Goal: Find specific page/section: Find specific page/section

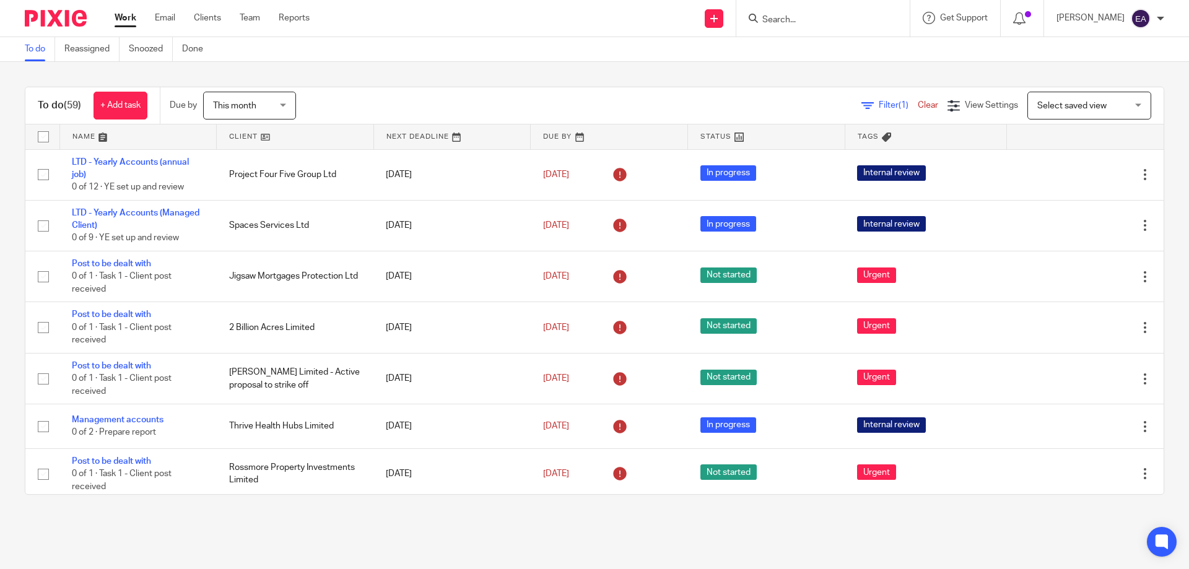
click at [852, 2] on div at bounding box center [822, 18] width 173 height 37
click at [819, 17] on input "Search" at bounding box center [816, 20] width 111 height 11
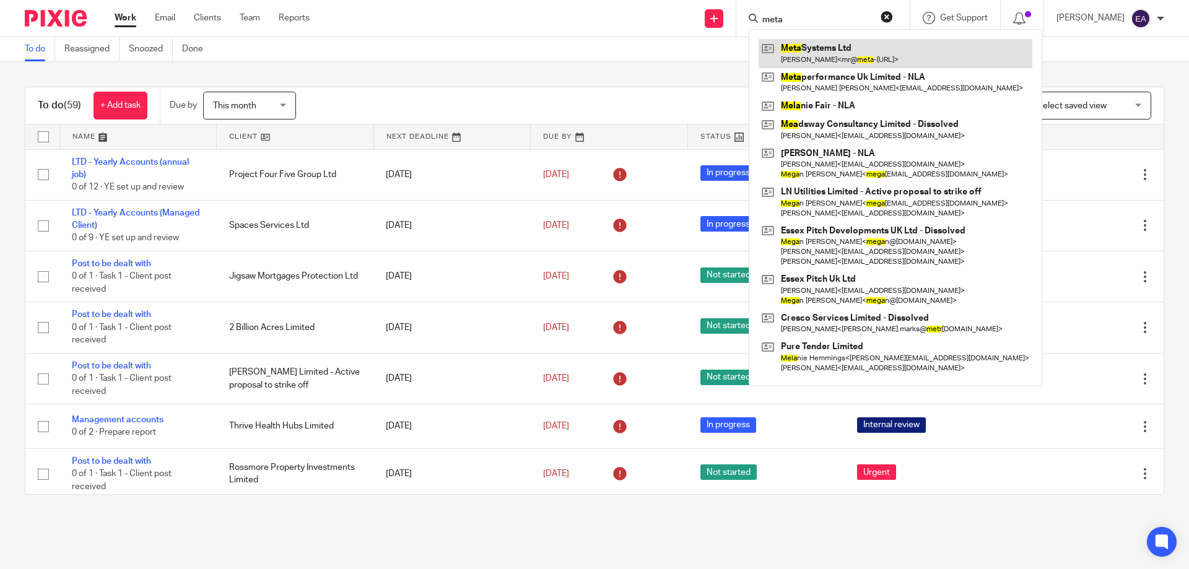
type input "meta"
click at [863, 59] on link at bounding box center [896, 53] width 274 height 28
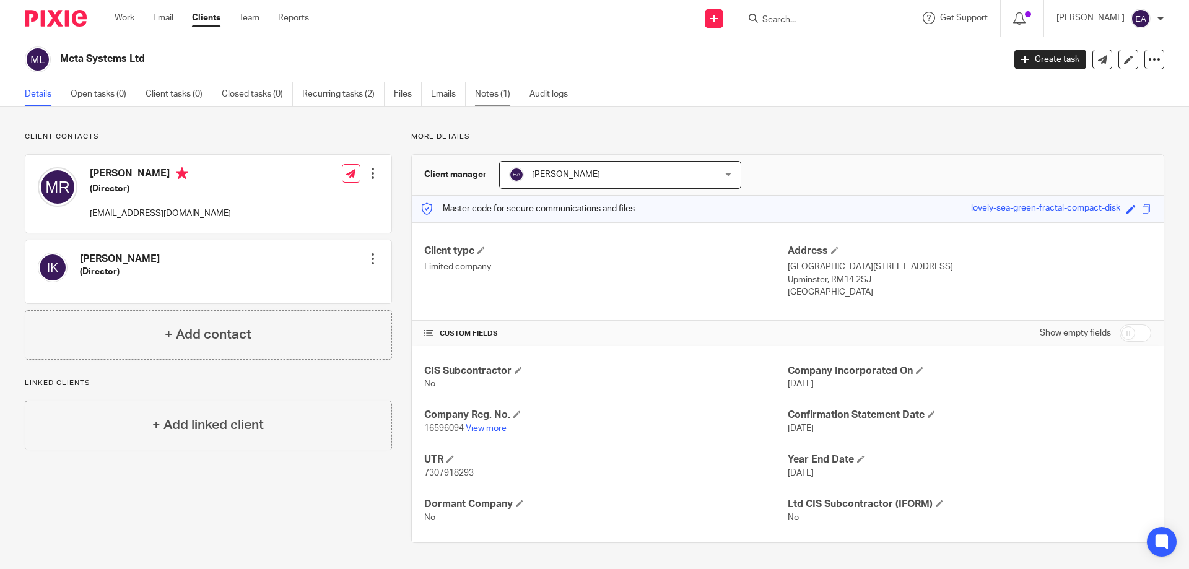
click at [499, 86] on link "Notes (1)" at bounding box center [497, 94] width 45 height 24
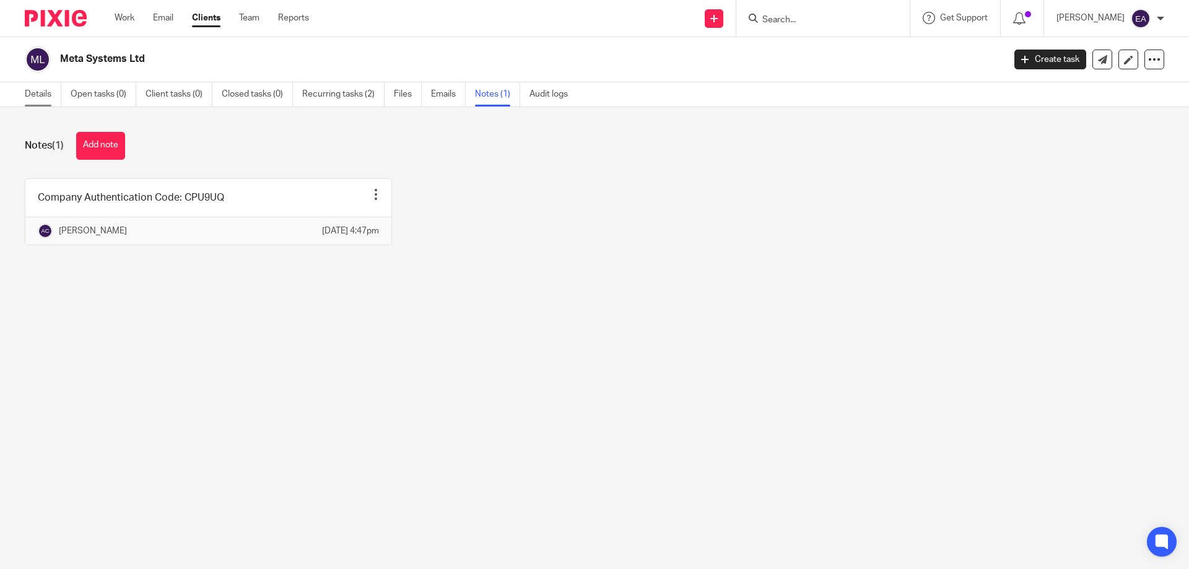
click at [50, 94] on link "Details" at bounding box center [43, 94] width 37 height 24
